Goal: Obtain resource: Download file/media

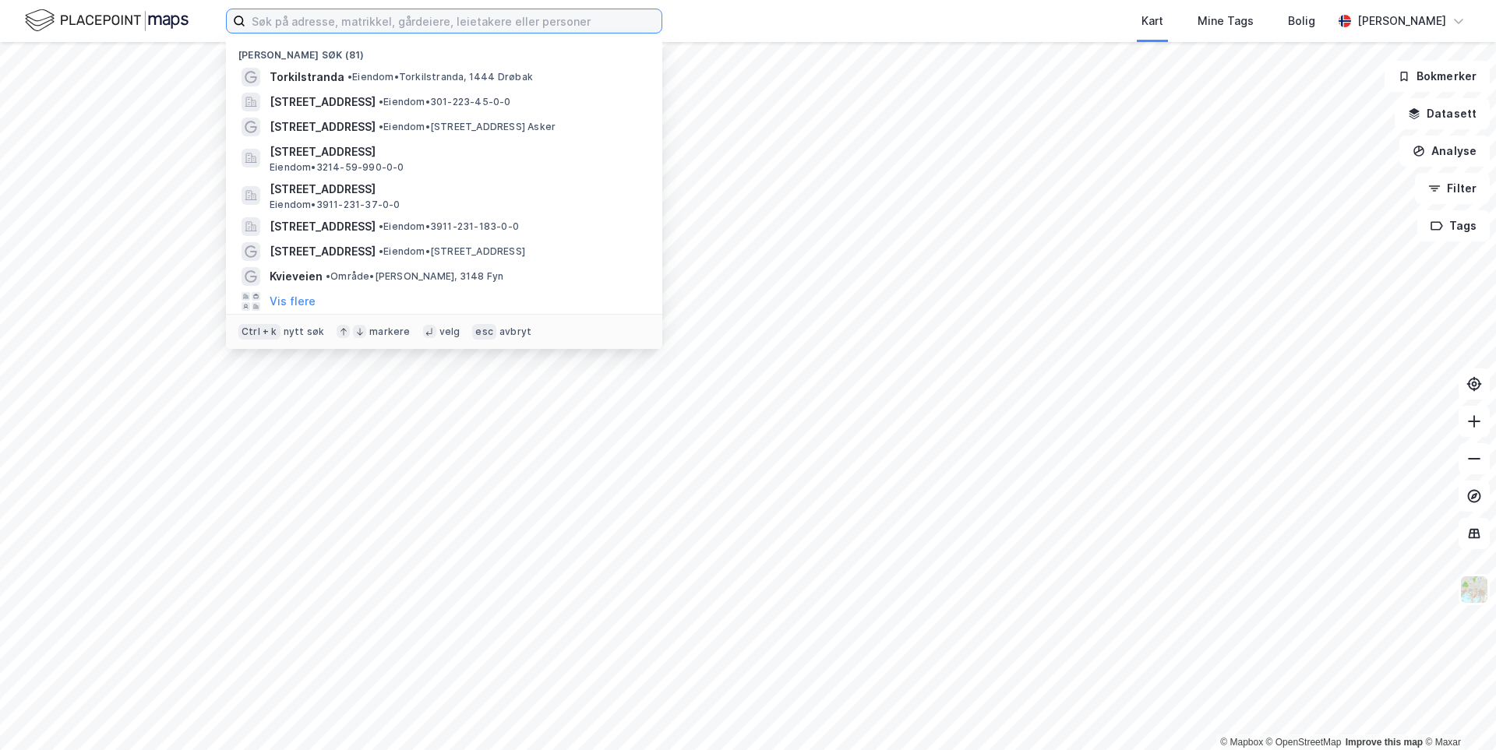
click at [312, 30] on input at bounding box center [453, 20] width 416 height 23
click at [314, 23] on input at bounding box center [453, 20] width 416 height 23
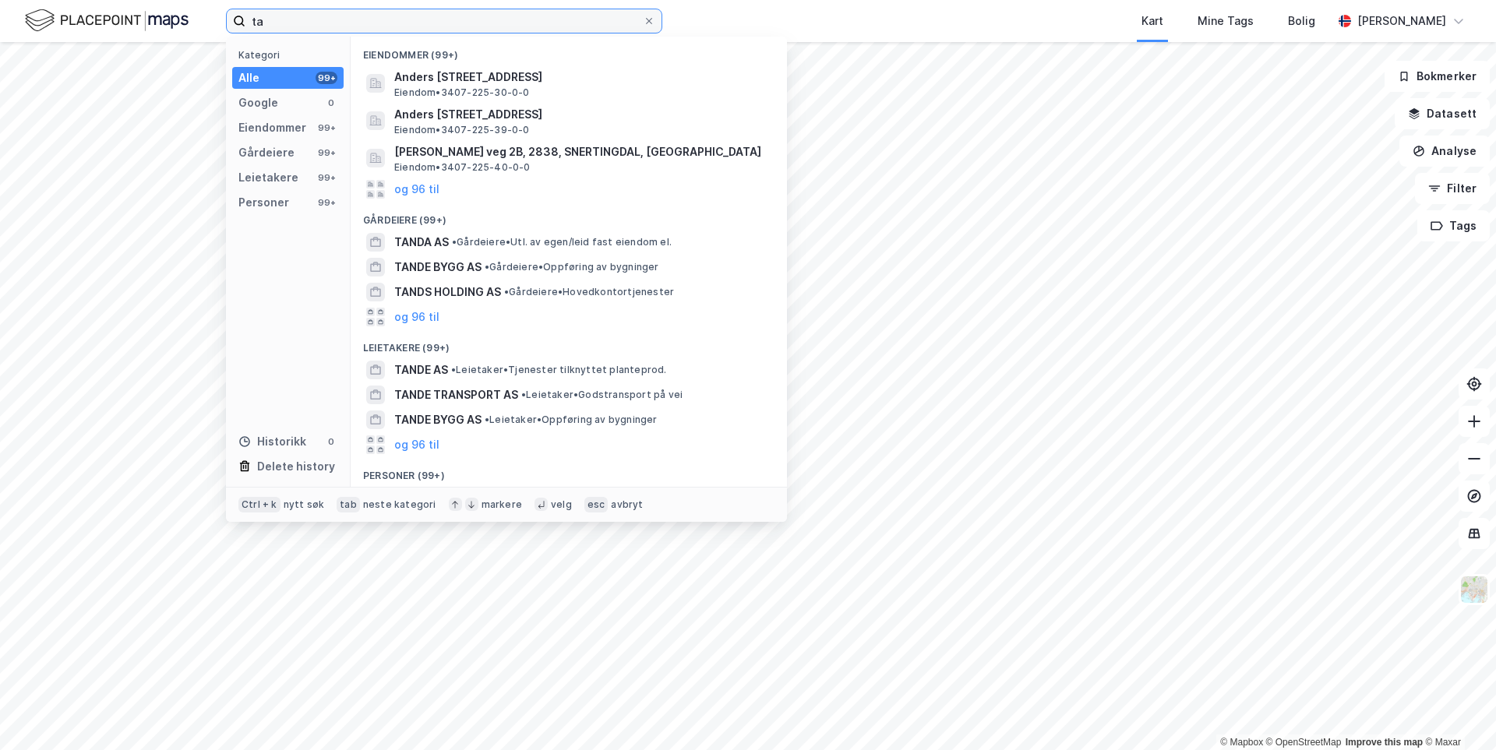
type input "t"
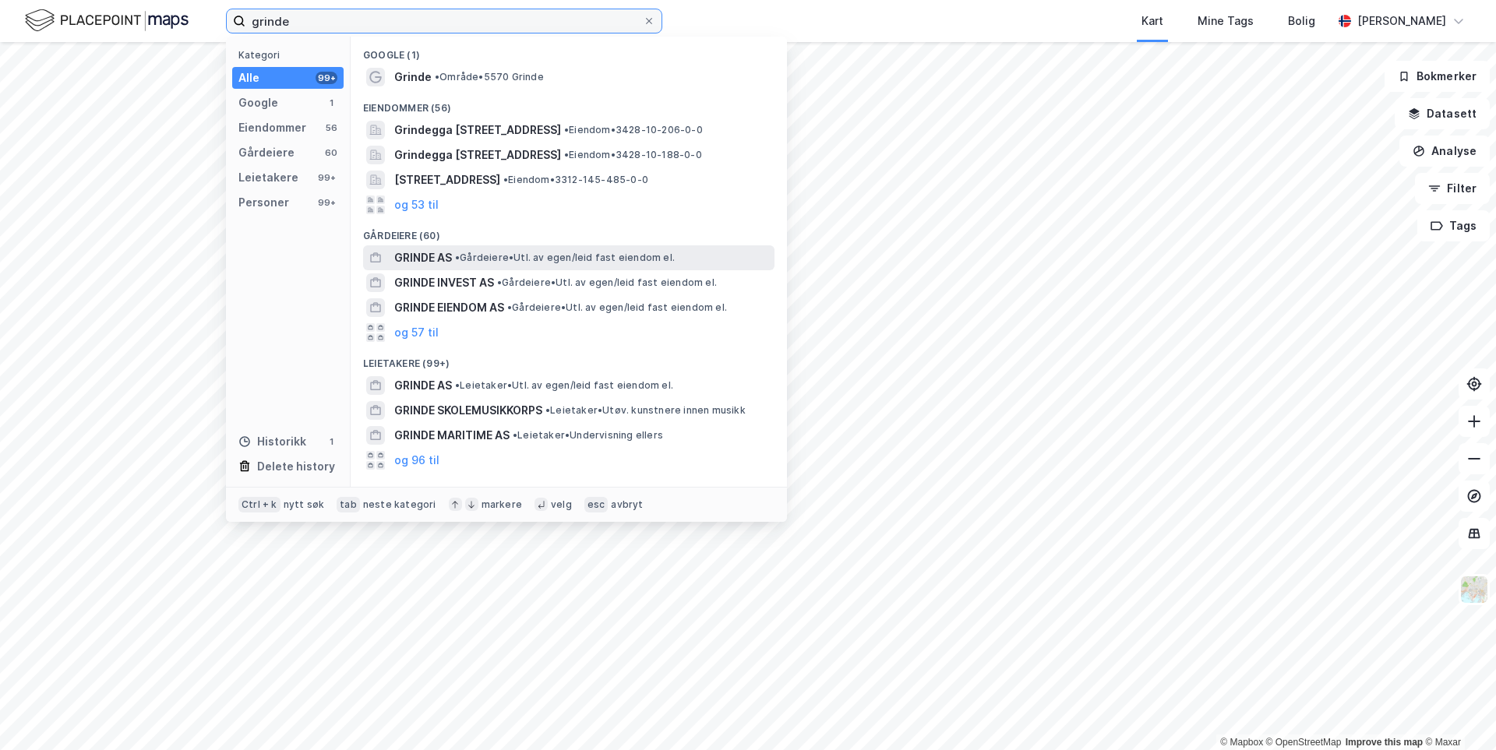
type input "grinde"
click at [471, 253] on span "• Gårdeiere • Utl. av egen/leid fast eiendom el." at bounding box center [565, 258] width 220 height 12
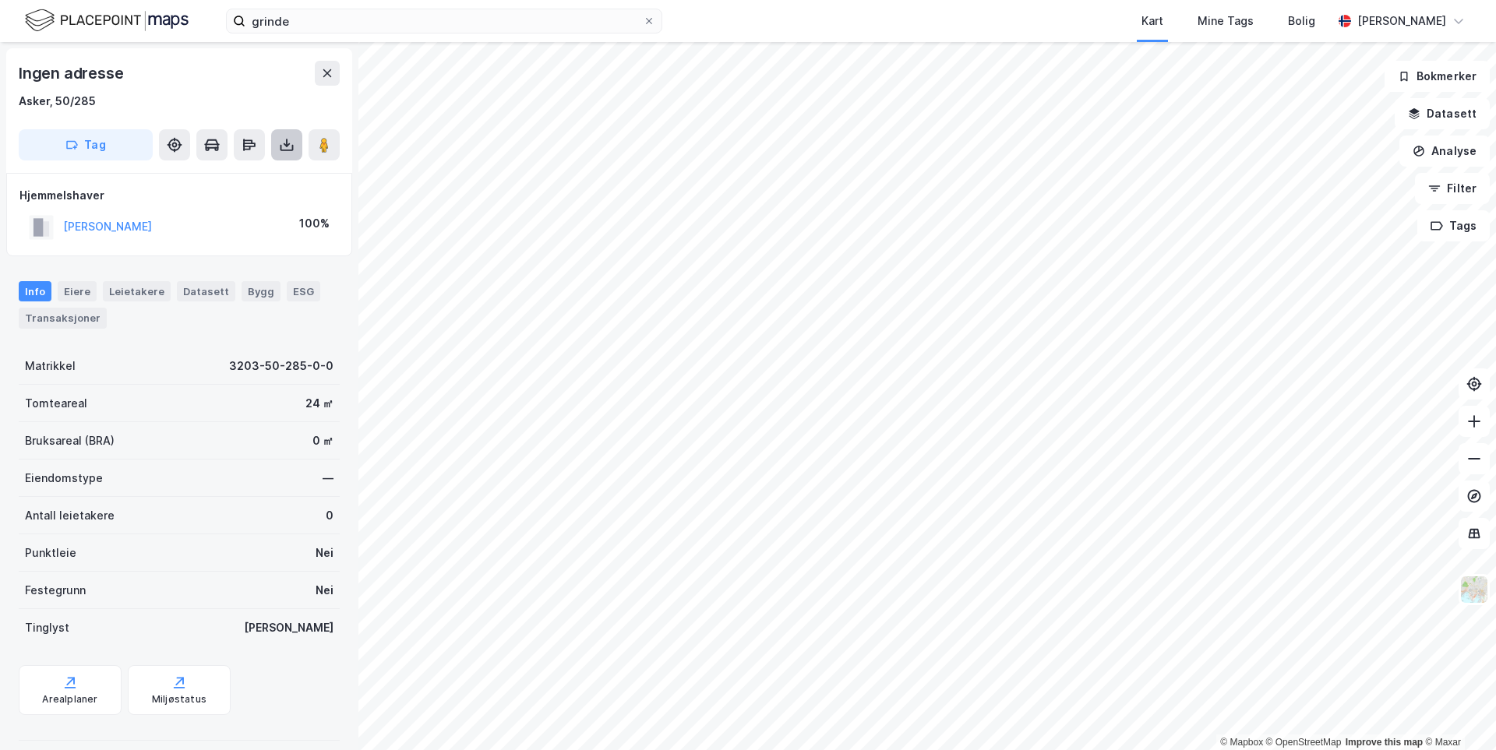
click at [288, 148] on icon at bounding box center [287, 145] width 16 height 16
click at [249, 173] on div "Last ned grunnbok" at bounding box center [209, 176] width 90 height 12
